Goal: Task Accomplishment & Management: Use online tool/utility

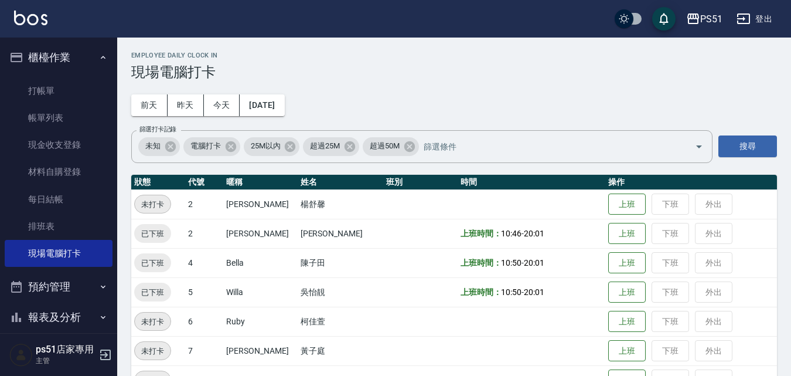
scroll to position [137, 0]
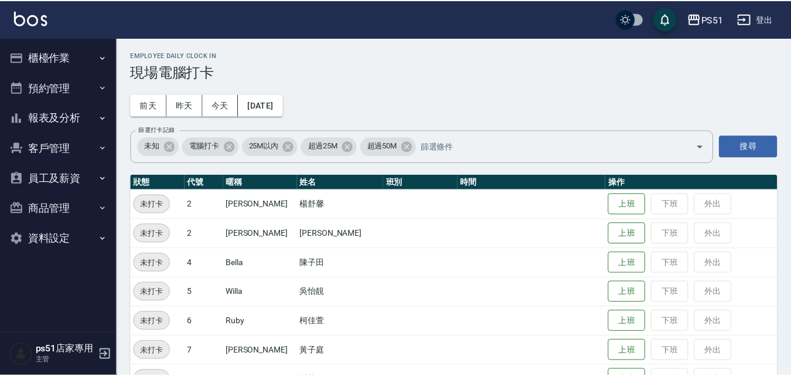
scroll to position [137, 0]
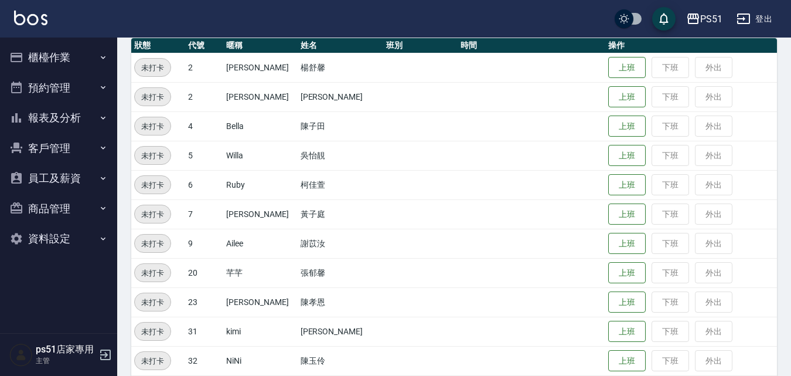
drag, startPoint x: 400, startPoint y: 162, endPoint x: 760, endPoint y: 244, distance: 368.7
click at [760, 231] on td "上班 下班 外出" at bounding box center [691, 243] width 172 height 29
click at [608, 124] on button "上班" at bounding box center [627, 126] width 38 height 21
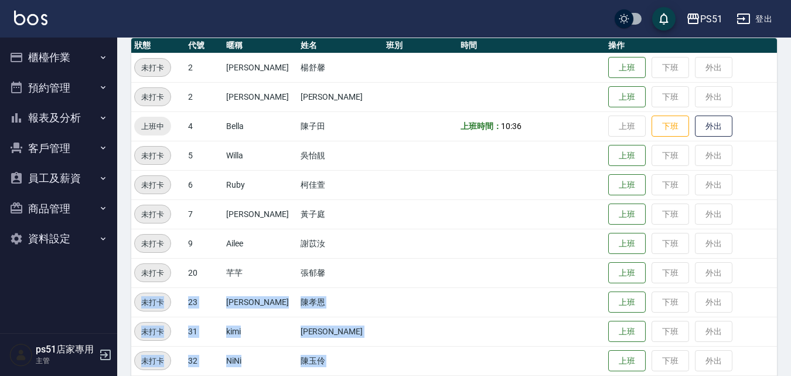
drag, startPoint x: 523, startPoint y: 261, endPoint x: 657, endPoint y: 380, distance: 179.4
click at [657, 375] on html "PS51 登出 櫃檯作業 打帳單 帳單列表 現金收支登錄 材料自購登錄 每日結帳 排班表 現場電腦打卡 預約管理 預約管理 單日預約紀錄 單週預約紀錄 報表及…" at bounding box center [395, 272] width 791 height 819
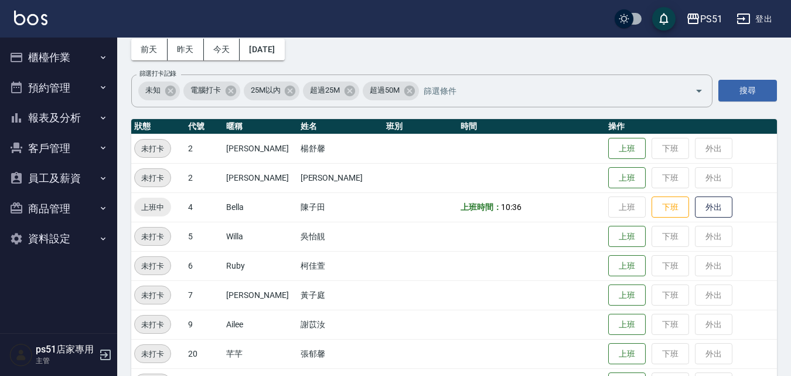
scroll to position [0, 0]
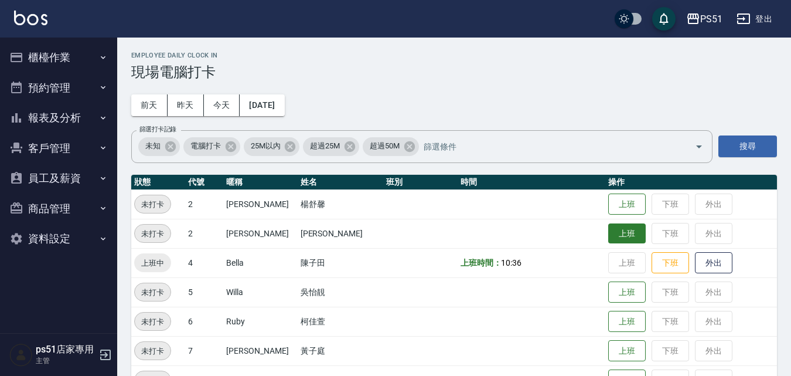
click at [611, 239] on button "上班" at bounding box center [627, 233] width 38 height 21
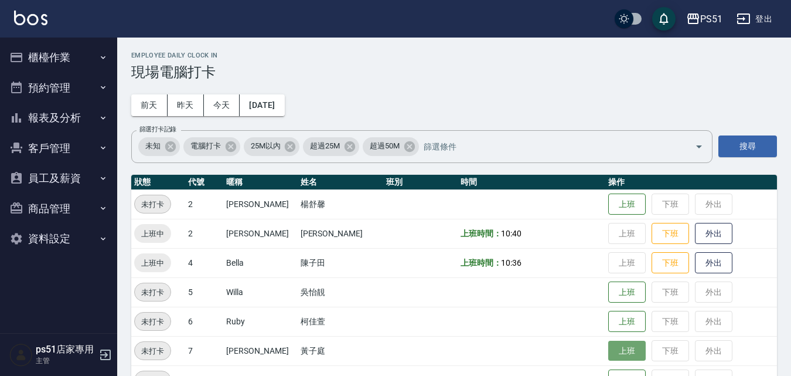
click at [619, 350] on button "上班" at bounding box center [627, 351] width 38 height 21
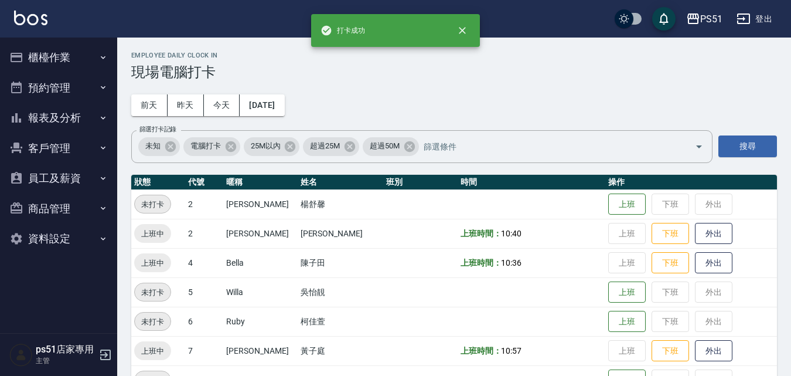
scroll to position [137, 0]
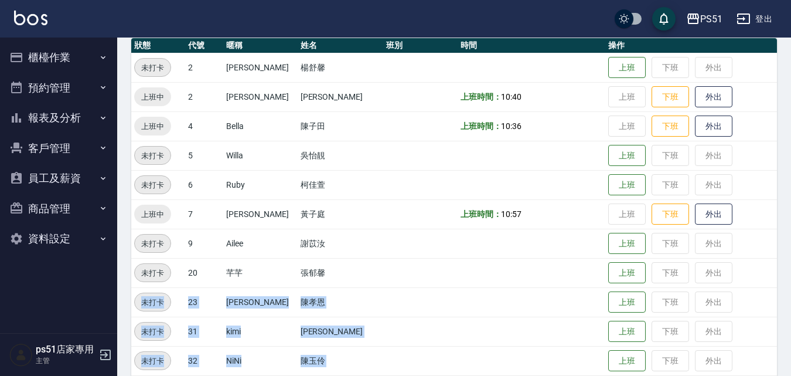
click at [557, 275] on td at bounding box center [532, 272] width 148 height 29
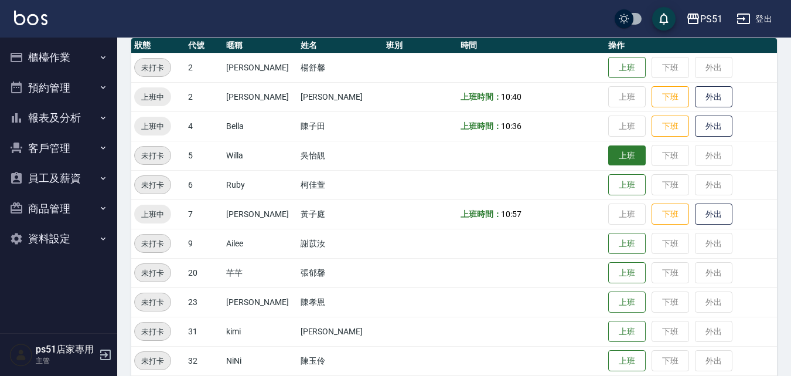
click at [608, 156] on button "上班" at bounding box center [627, 155] width 38 height 21
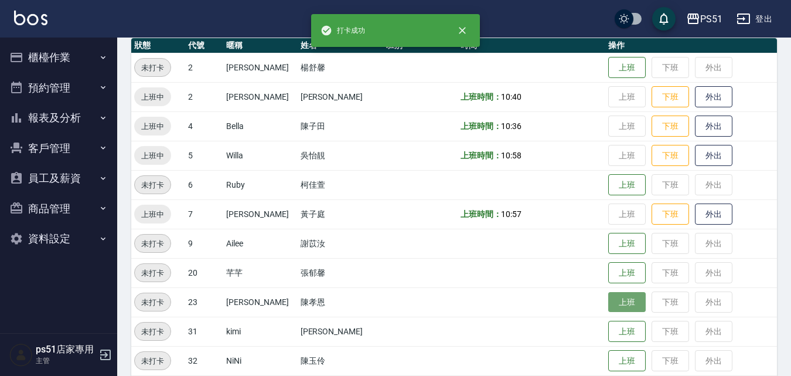
click at [613, 298] on button "上班" at bounding box center [627, 302] width 38 height 21
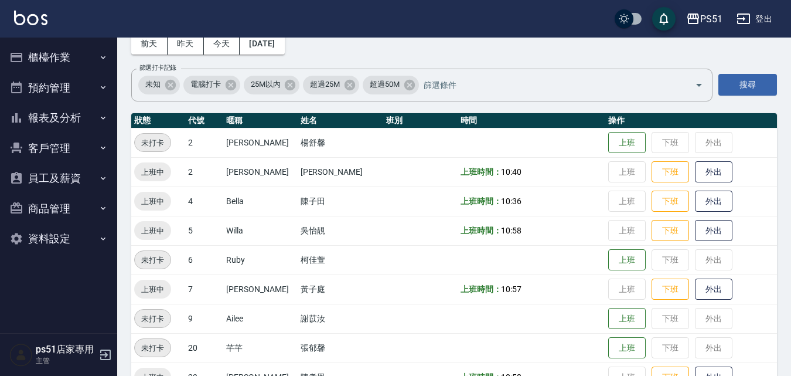
scroll to position [0, 0]
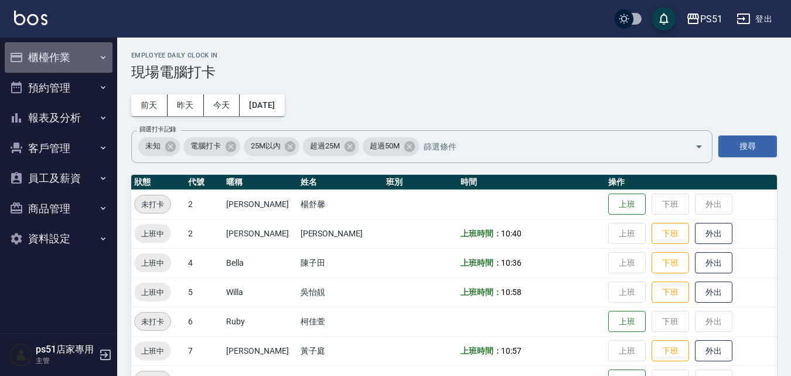
click at [57, 64] on button "櫃檯作業" at bounding box center [59, 57] width 108 height 30
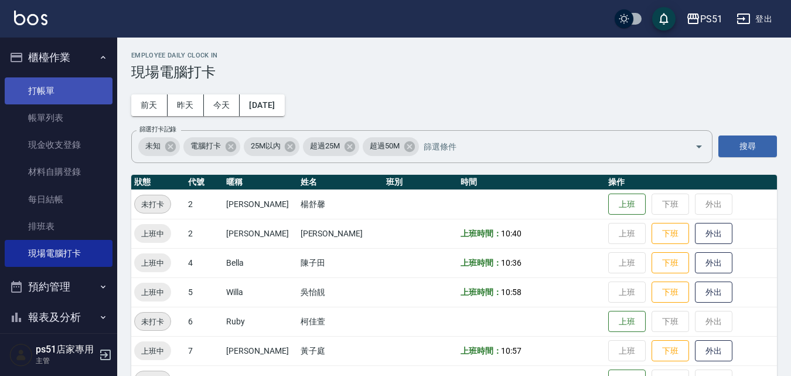
click at [62, 86] on link "打帳單" at bounding box center [59, 90] width 108 height 27
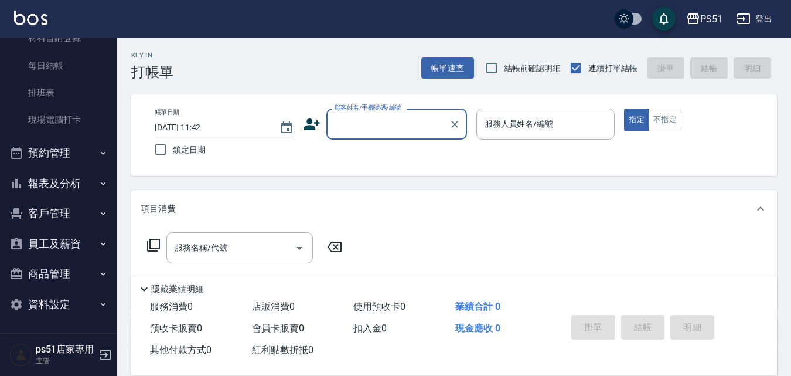
scroll to position [137, 0]
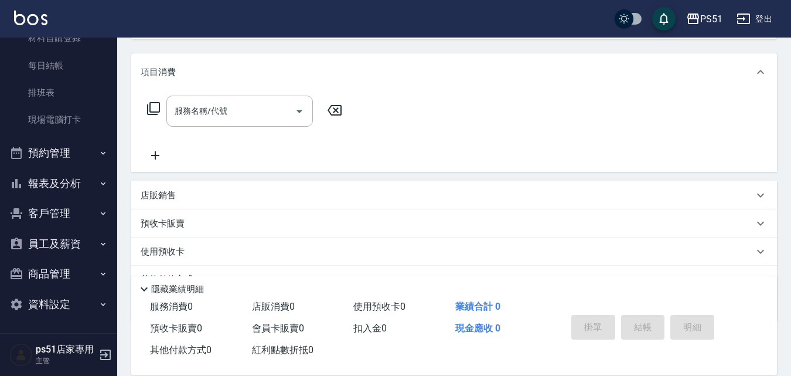
click at [91, 192] on button "報表及分析" at bounding box center [59, 183] width 108 height 30
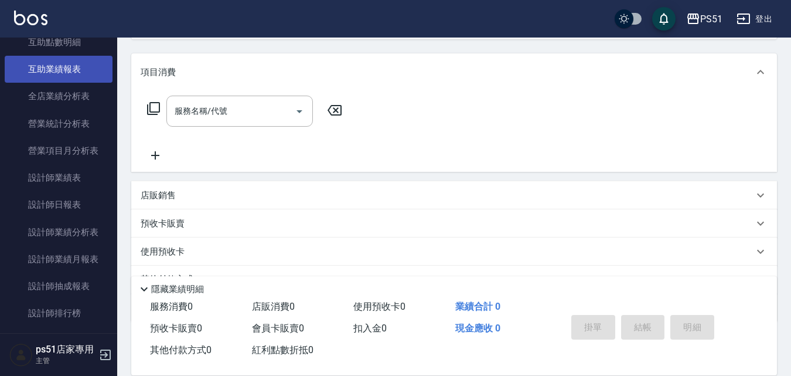
scroll to position [544, 0]
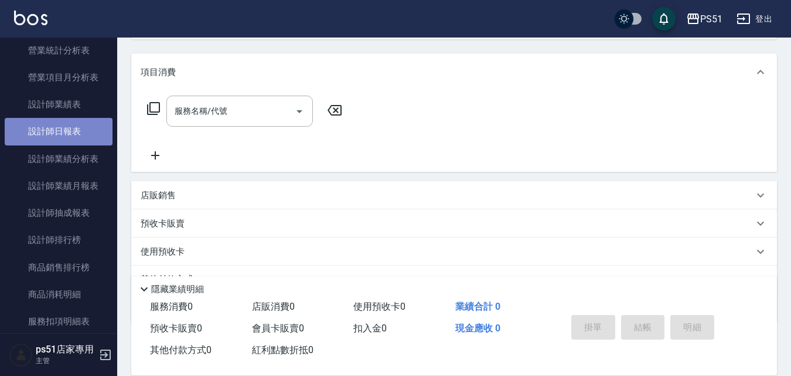
click at [88, 139] on link "設計師日報表" at bounding box center [59, 131] width 108 height 27
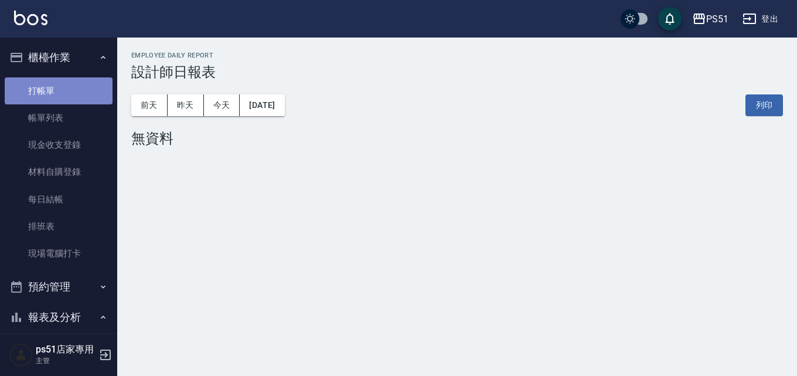
click at [75, 100] on link "打帳單" at bounding box center [59, 90] width 108 height 27
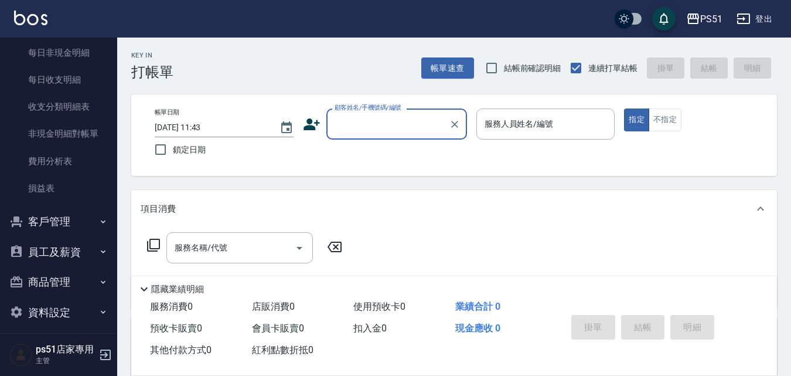
scroll to position [983, 0]
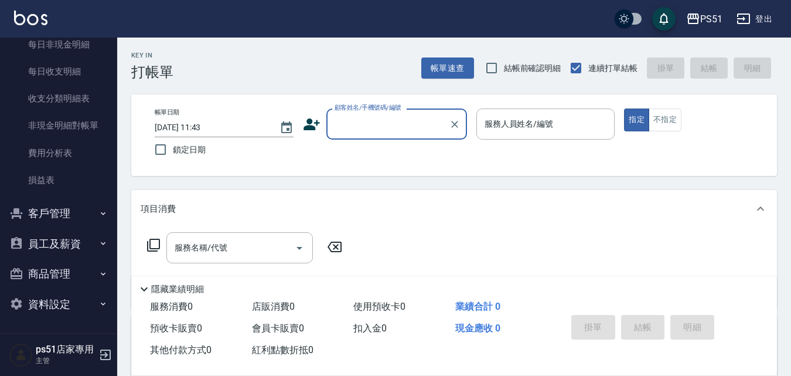
click at [41, 269] on button "商品管理" at bounding box center [59, 273] width 108 height 30
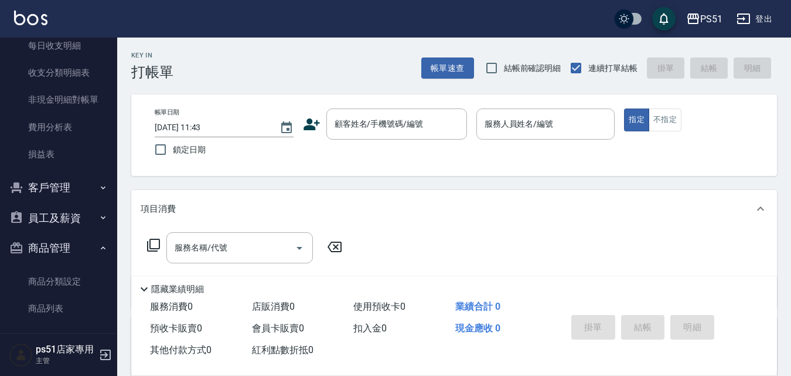
scroll to position [1047, 0]
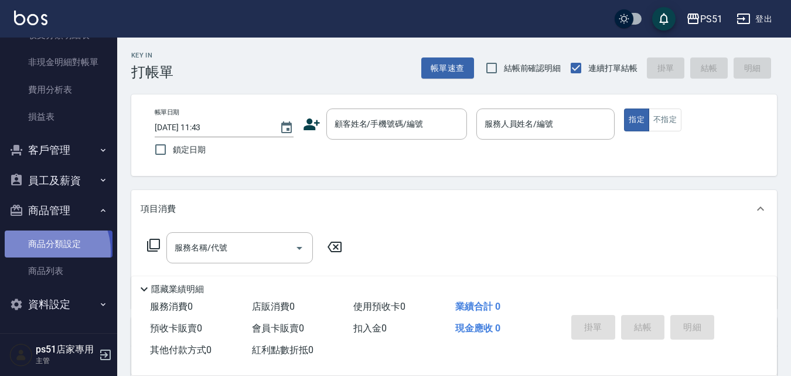
click at [43, 251] on link "商品分類設定" at bounding box center [59, 243] width 108 height 27
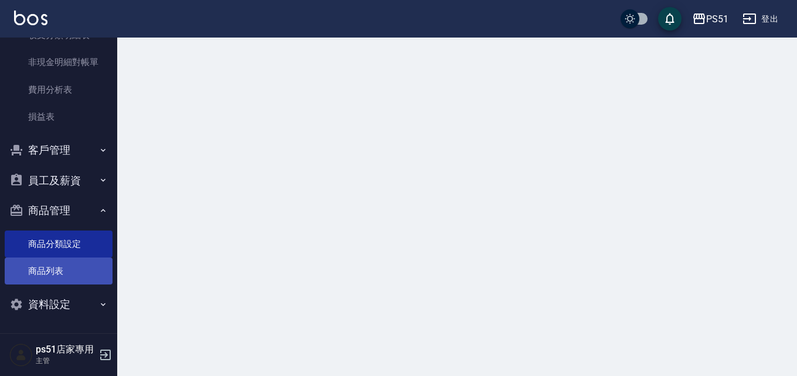
click at [47, 267] on link "商品列表" at bounding box center [59, 270] width 108 height 27
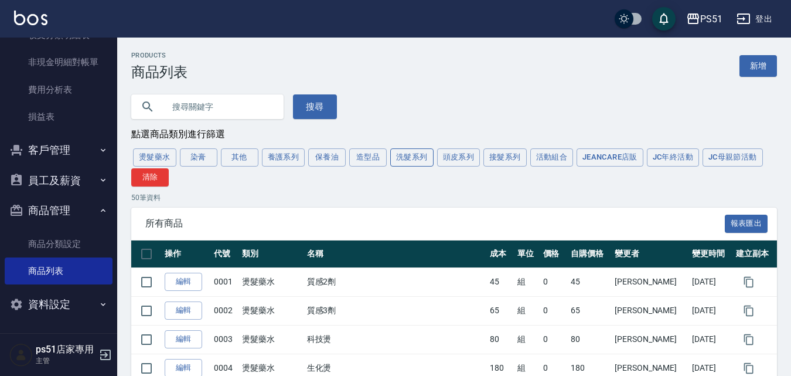
click at [414, 159] on button "洗髮系列" at bounding box center [411, 157] width 43 height 18
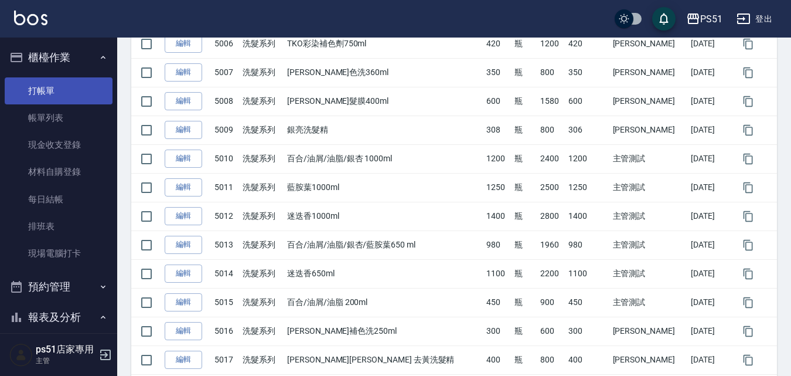
scroll to position [137, 0]
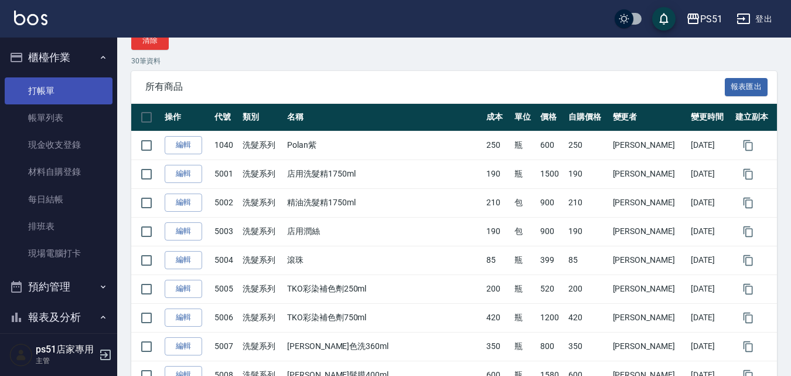
click at [79, 91] on link "打帳單" at bounding box center [59, 90] width 108 height 27
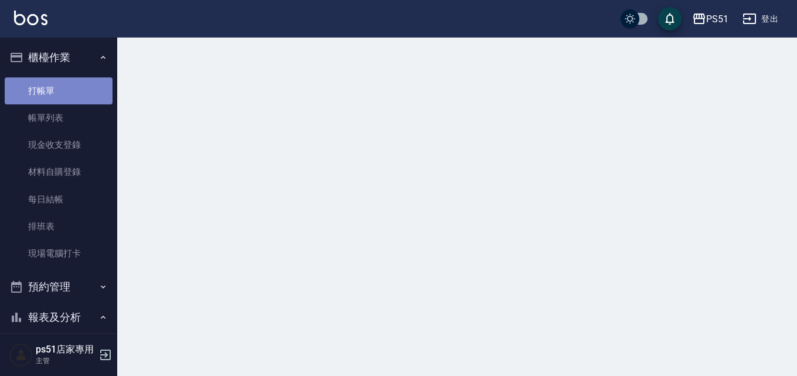
click at [79, 91] on link "打帳單" at bounding box center [59, 90] width 108 height 27
